Goal: Transaction & Acquisition: Purchase product/service

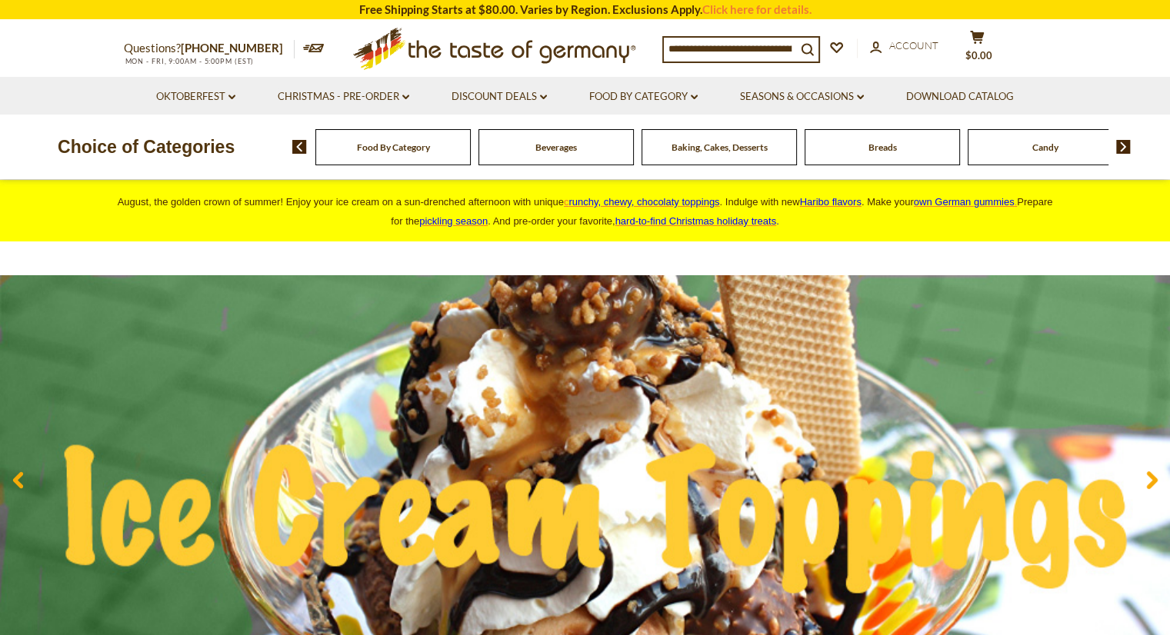
click at [1120, 144] on img at bounding box center [1123, 147] width 15 height 14
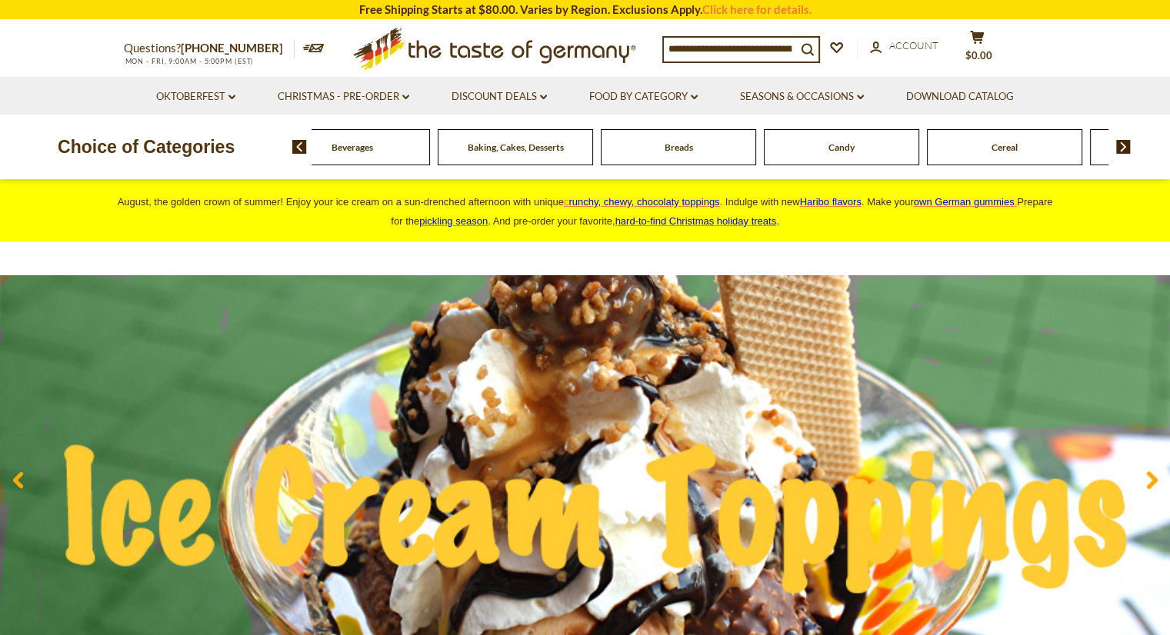
click at [1120, 144] on img at bounding box center [1123, 147] width 15 height 14
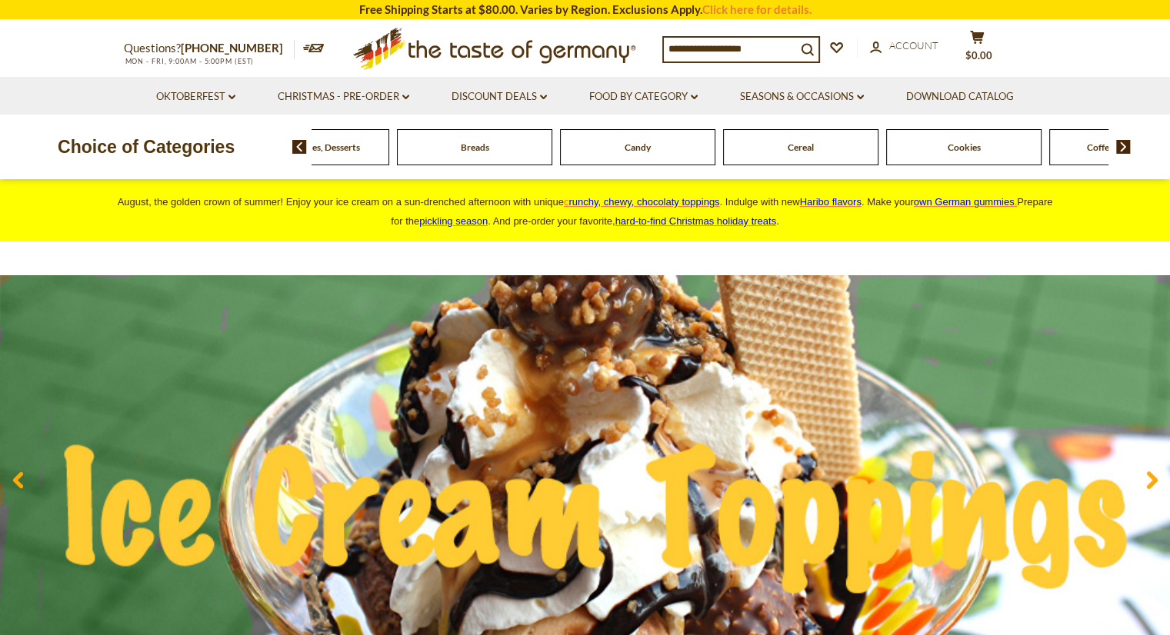
click at [1120, 144] on img at bounding box center [1123, 147] width 15 height 14
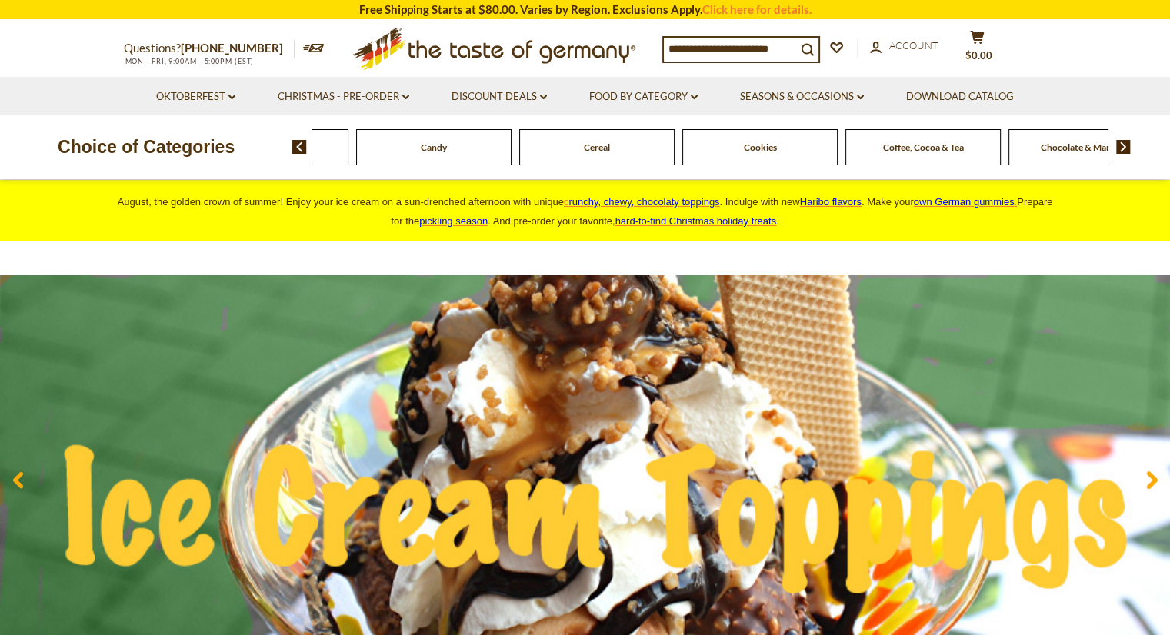
click at [1120, 144] on img at bounding box center [1123, 147] width 15 height 14
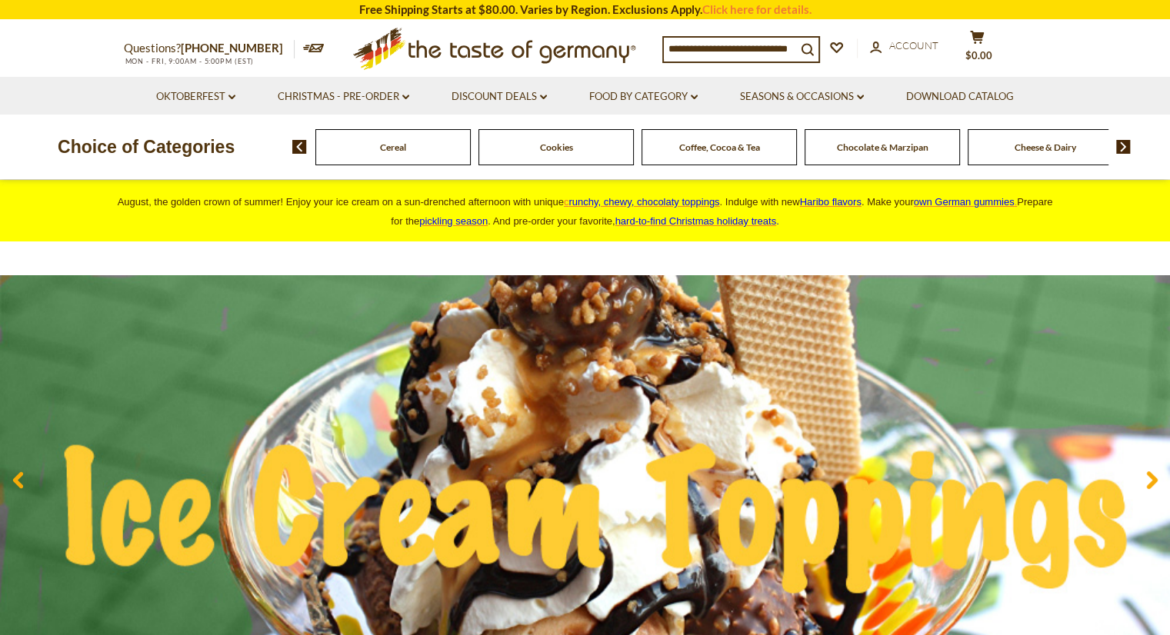
click at [1120, 144] on img at bounding box center [1123, 147] width 15 height 14
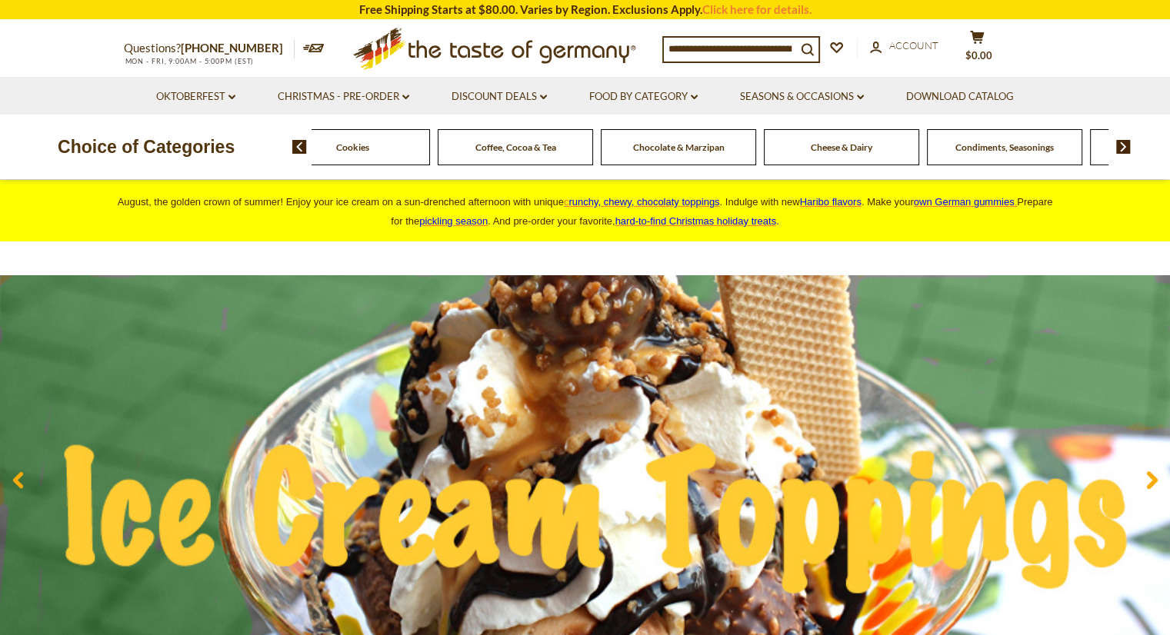
click at [1120, 144] on img at bounding box center [1123, 147] width 15 height 14
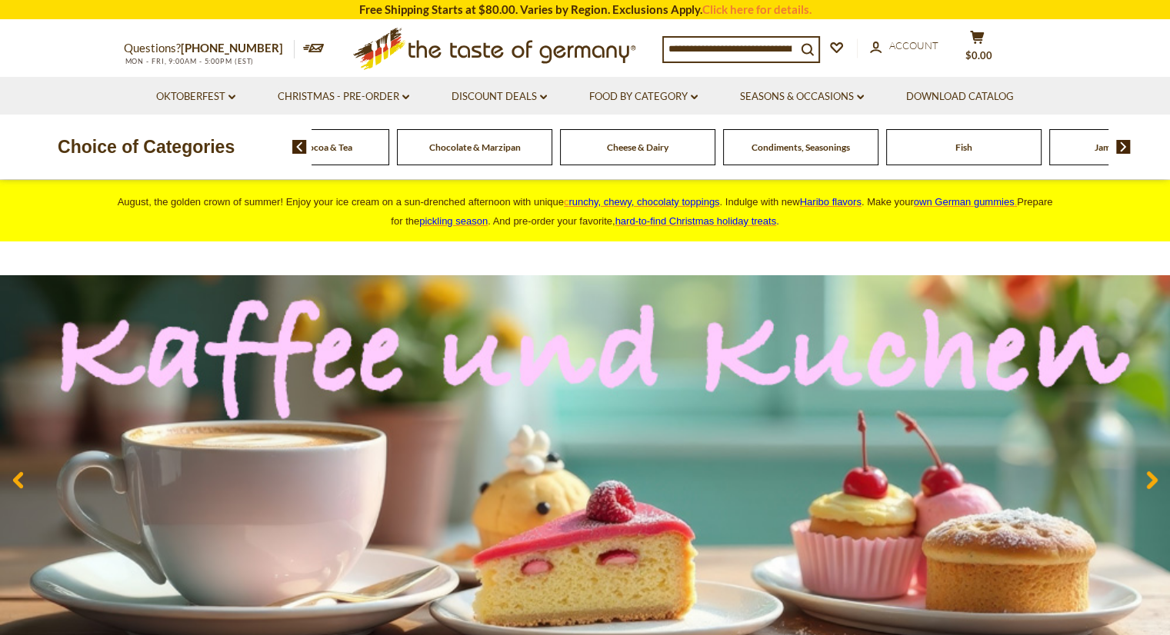
click at [1120, 144] on img at bounding box center [1123, 147] width 15 height 14
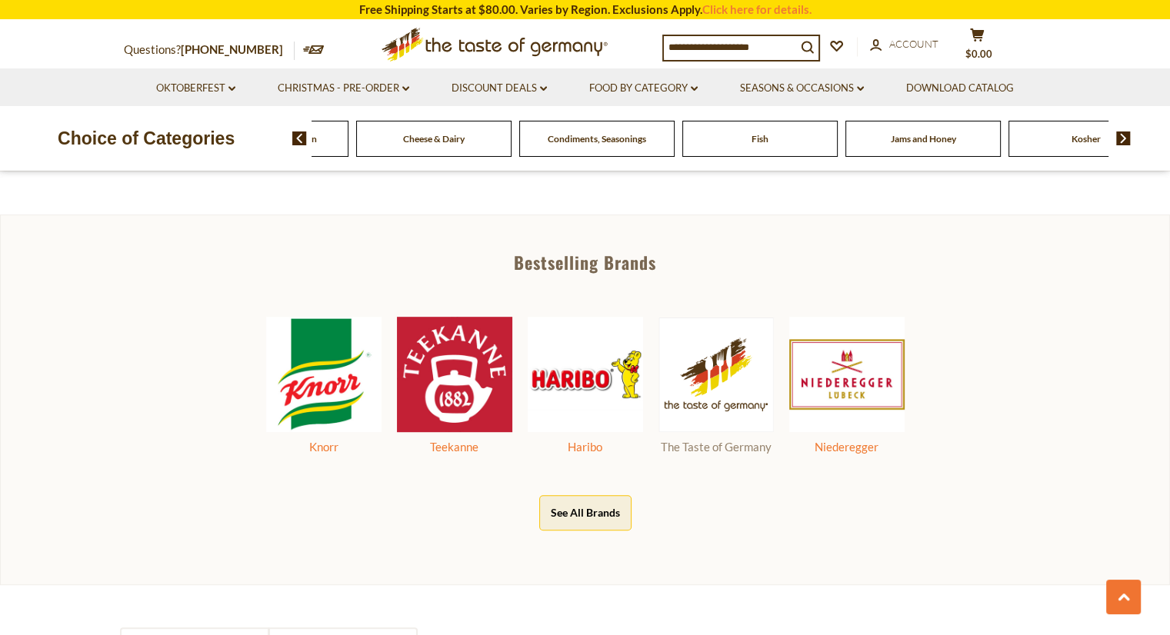
scroll to position [692, 0]
click at [911, 142] on span "Jams and Honey" at bounding box center [923, 139] width 65 height 12
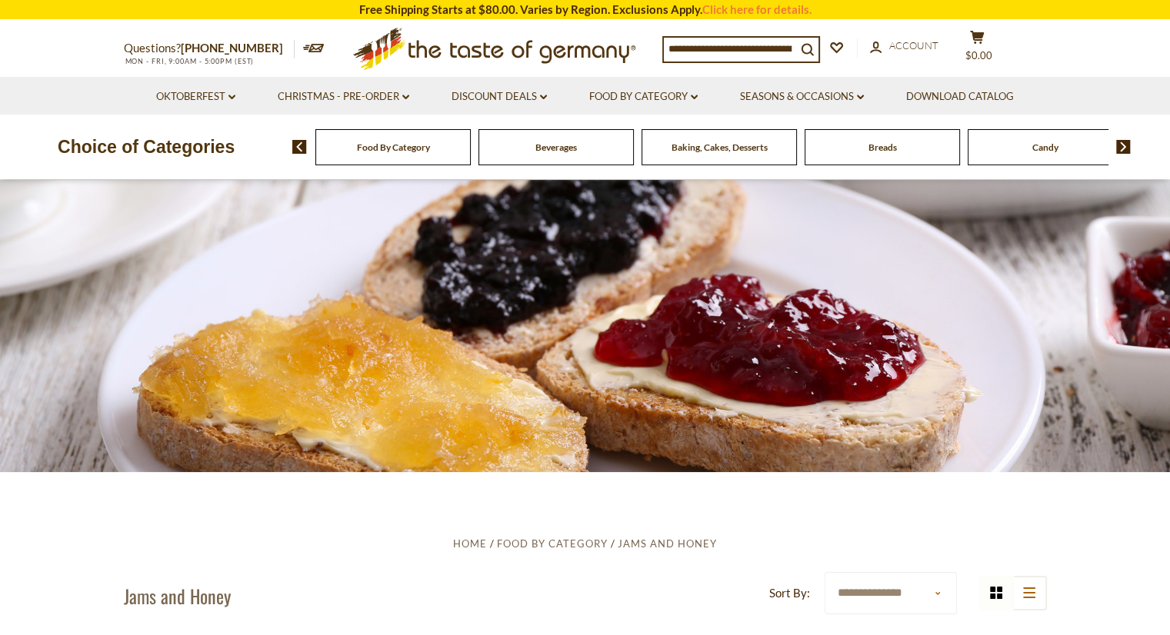
click at [712, 44] on input at bounding box center [730, 49] width 132 height 22
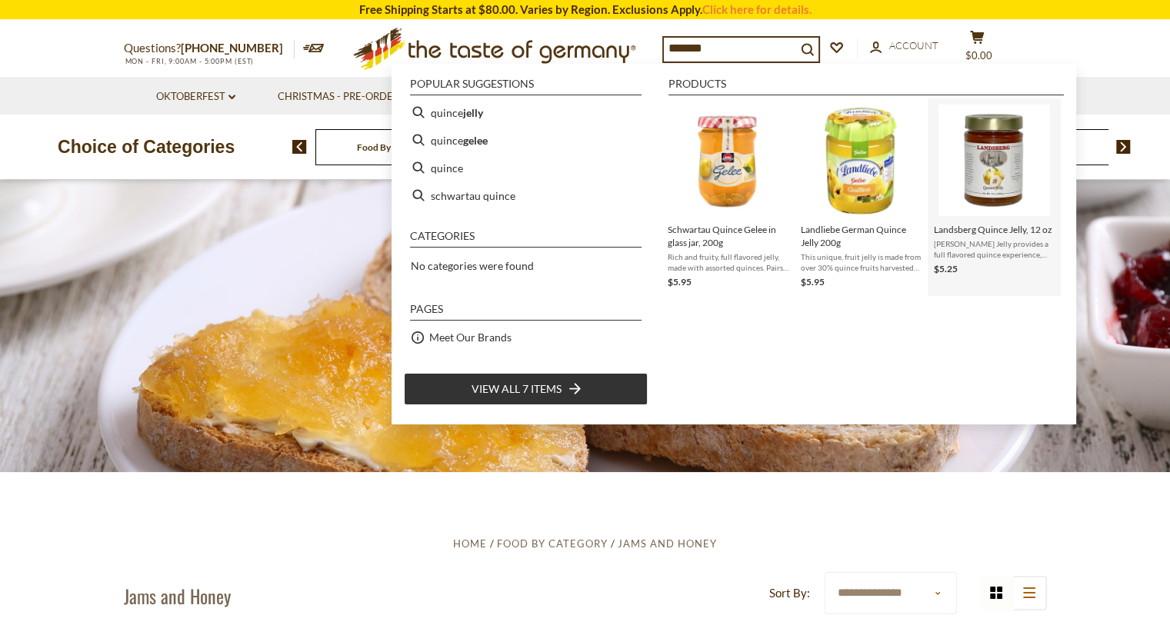
type input "******"
click at [979, 235] on span "Landsberg Quince Jelly, 12 oz" at bounding box center [994, 229] width 121 height 13
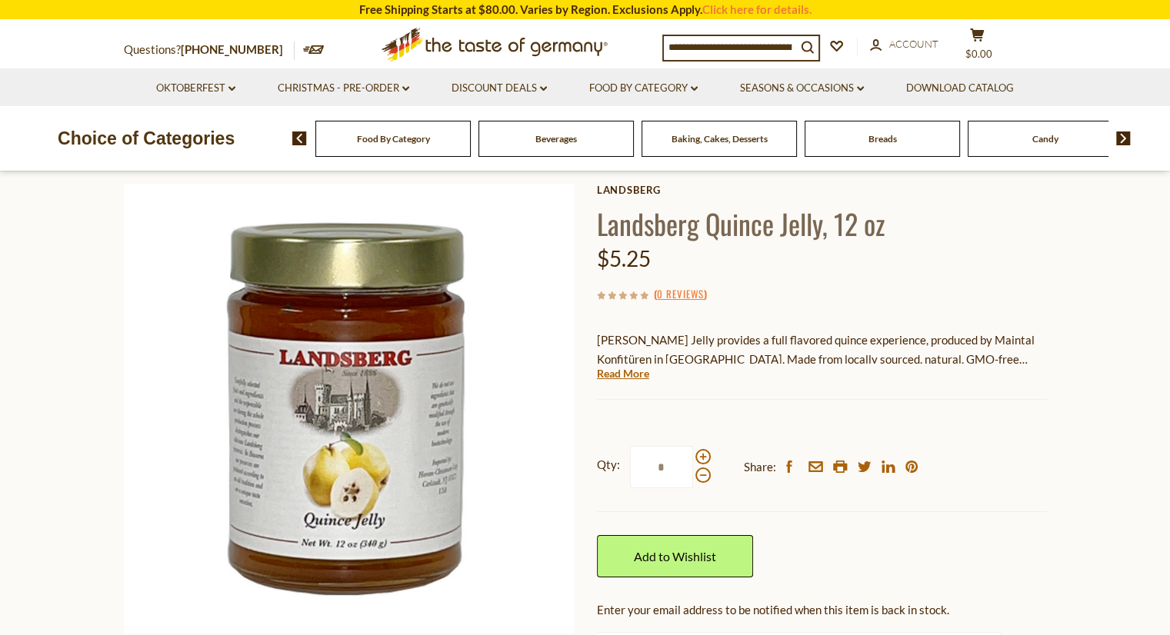
scroll to position [154, 0]
